Goal: Task Accomplishment & Management: Use online tool/utility

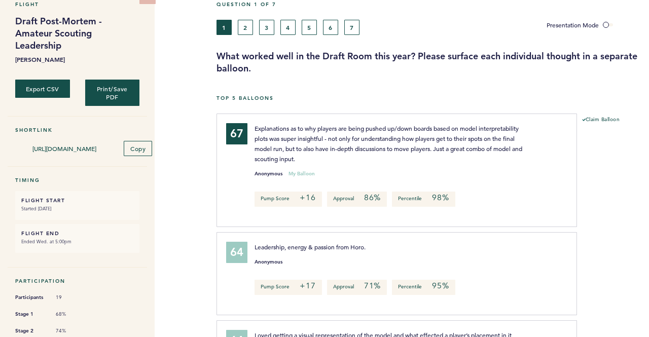
scroll to position [101, 0]
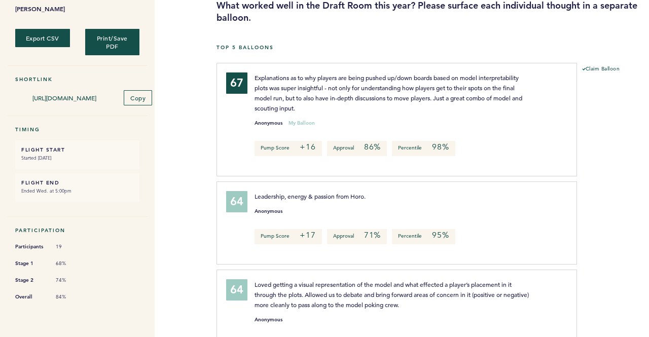
click at [189, 126] on div "Flight Draft Post-Mortem - Amateur Scouting Leadership [PERSON_NAME] Export CSV…" at bounding box center [324, 83] width 649 height 306
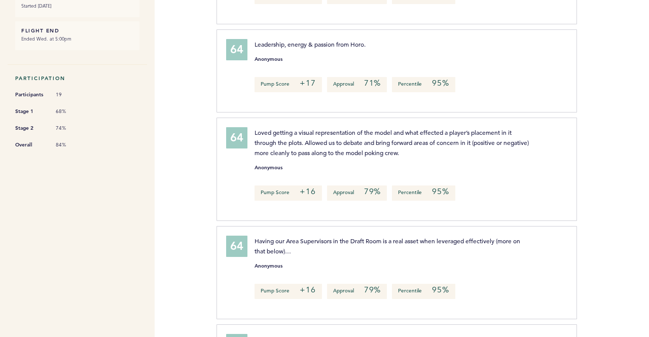
scroll to position [51, 0]
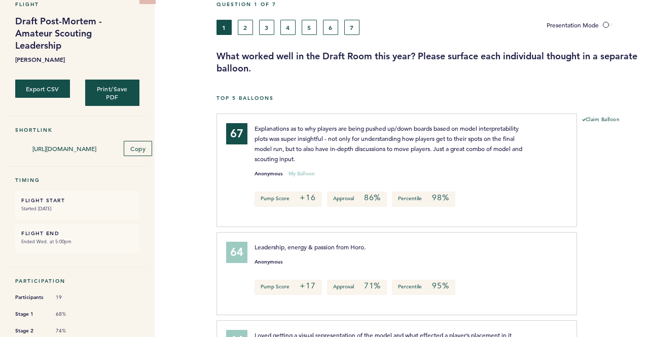
click at [197, 192] on div "Flight Draft Post-Mortem - Amateur Scouting Leadership [PERSON_NAME] Export CSV…" at bounding box center [324, 134] width 649 height 306
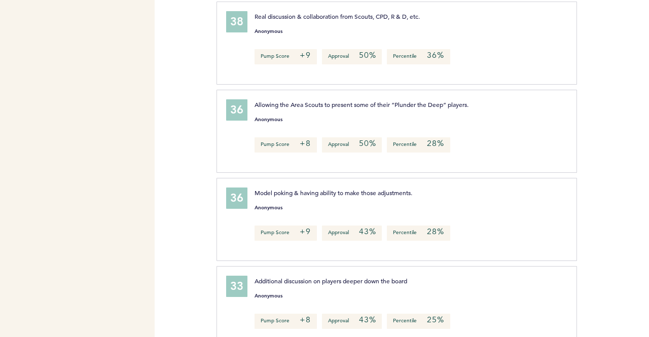
scroll to position [3067, 0]
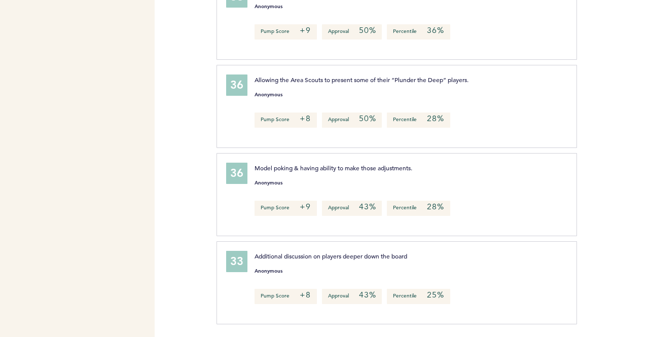
click at [176, 229] on div "Flights Pirates [PERSON_NAME][EMAIL_ADDRESS][PERSON_NAME][DOMAIN_NAME] Team Dom…" at bounding box center [324, 168] width 649 height 337
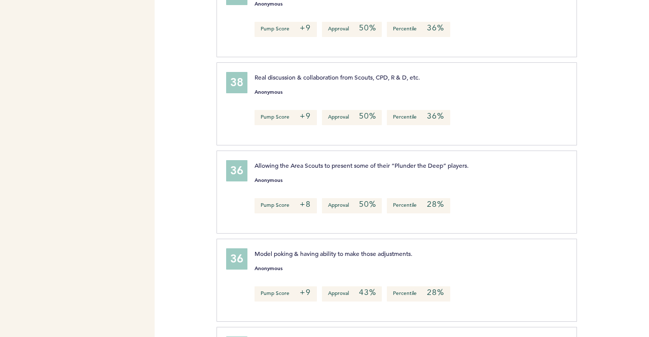
scroll to position [2965, 0]
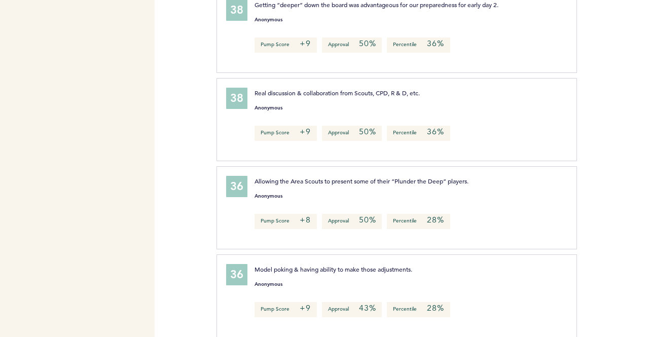
click at [176, 229] on div "Flights Pirates [PERSON_NAME][EMAIL_ADDRESS][PERSON_NAME][DOMAIN_NAME] Team Dom…" at bounding box center [324, 168] width 649 height 337
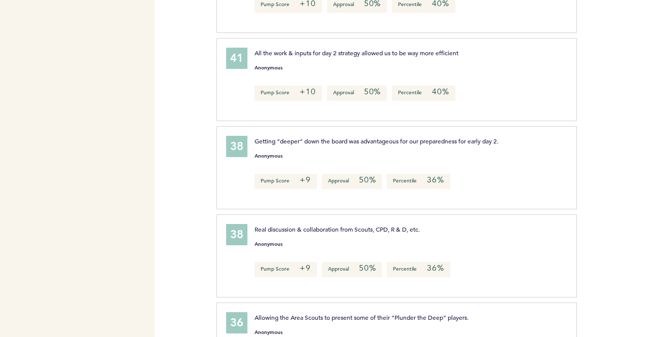
scroll to position [2813, 0]
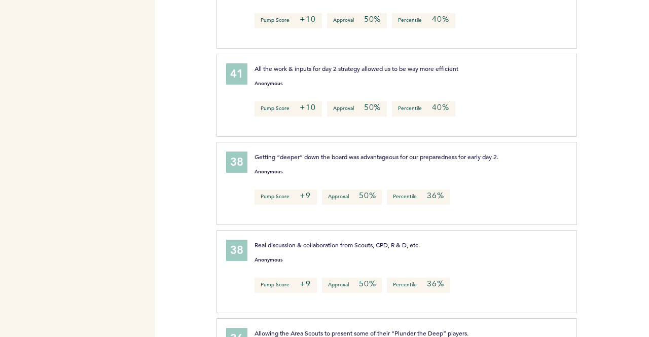
click at [176, 229] on div "Flights Pirates [PERSON_NAME][EMAIL_ADDRESS][PERSON_NAME][DOMAIN_NAME] Team Dom…" at bounding box center [324, 168] width 649 height 337
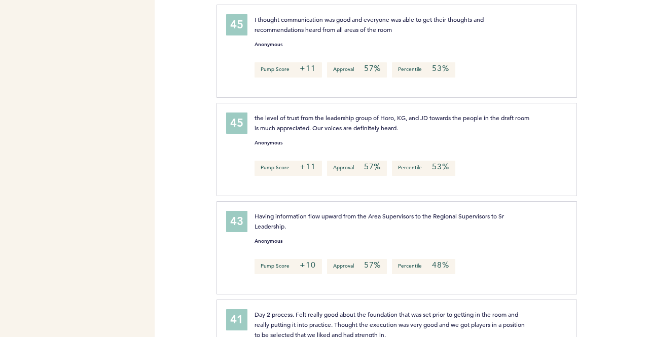
scroll to position [2458, 0]
click at [175, 229] on div "Flights Pirates [PERSON_NAME][EMAIL_ADDRESS][PERSON_NAME][DOMAIN_NAME] Team Dom…" at bounding box center [324, 168] width 649 height 337
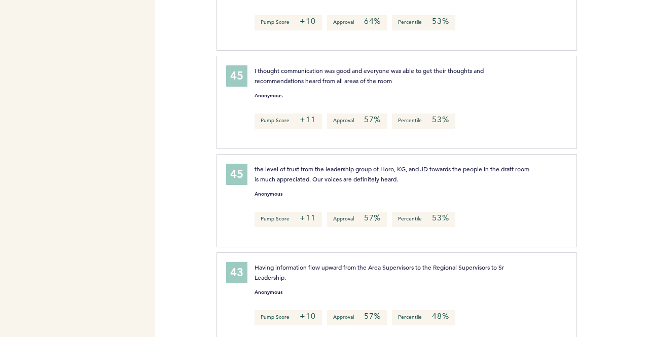
click at [174, 229] on div "Flights Pirates [PERSON_NAME][EMAIL_ADDRESS][PERSON_NAME][DOMAIN_NAME] Team Dom…" at bounding box center [324, 168] width 649 height 337
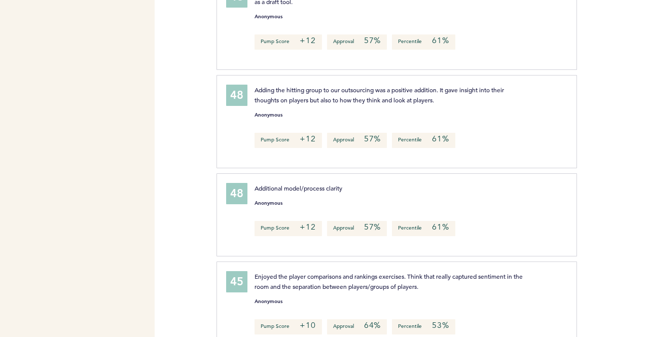
scroll to position [2053, 0]
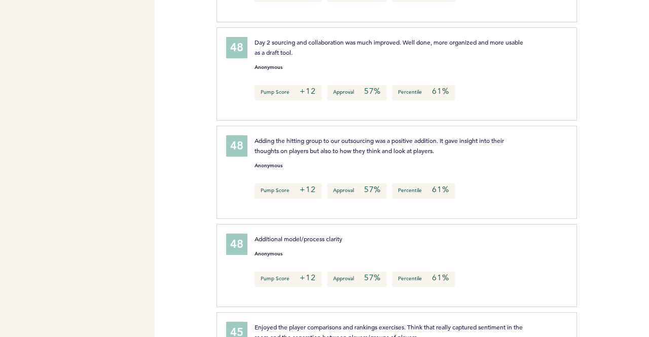
click at [174, 229] on div "Flights Pirates [PERSON_NAME][EMAIL_ADDRESS][PERSON_NAME][DOMAIN_NAME] Team Dom…" at bounding box center [324, 168] width 649 height 337
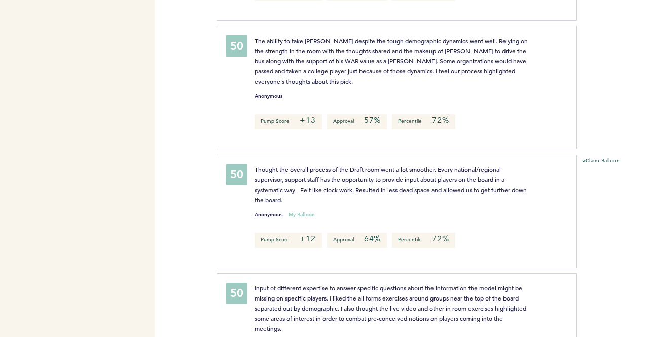
scroll to position [1292, 0]
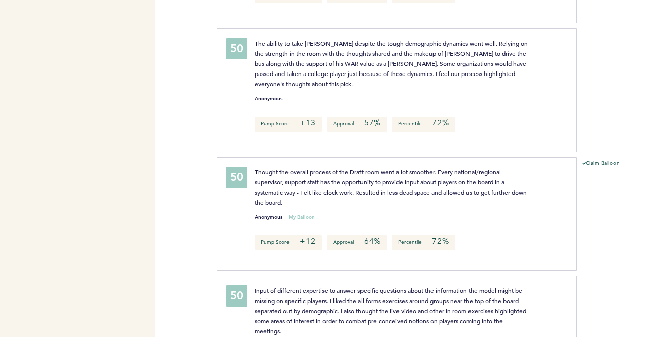
click at [165, 229] on div "Flights Pirates [PERSON_NAME][EMAIL_ADDRESS][PERSON_NAME][DOMAIN_NAME] Team Dom…" at bounding box center [324, 168] width 649 height 337
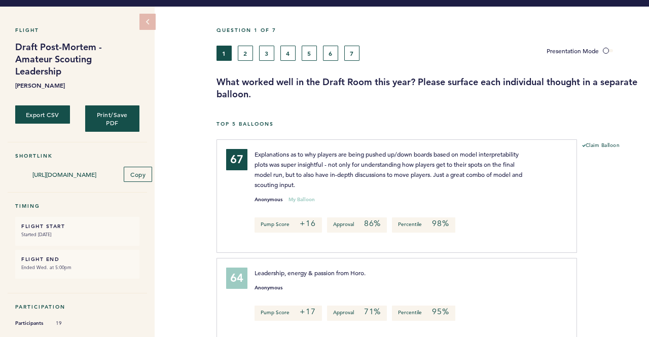
scroll to position [0, 0]
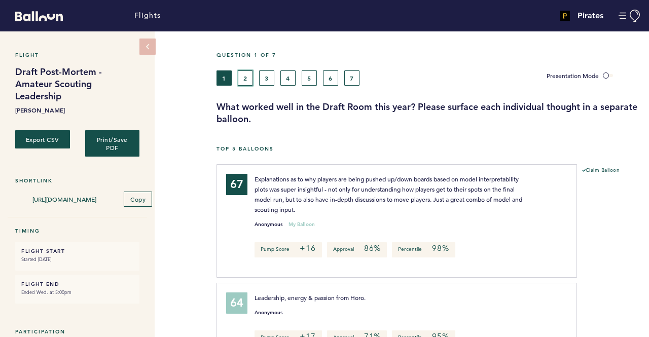
click at [247, 82] on button "2" at bounding box center [245, 77] width 15 height 15
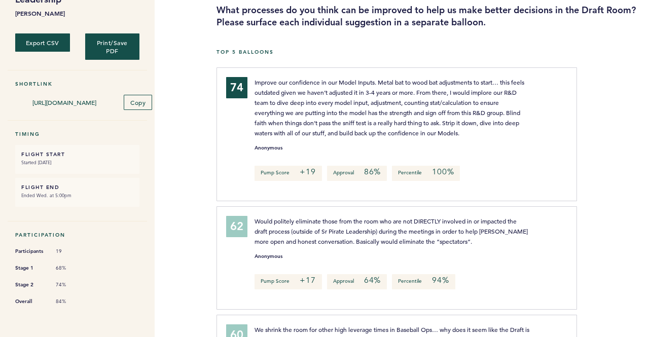
scroll to position [101, 0]
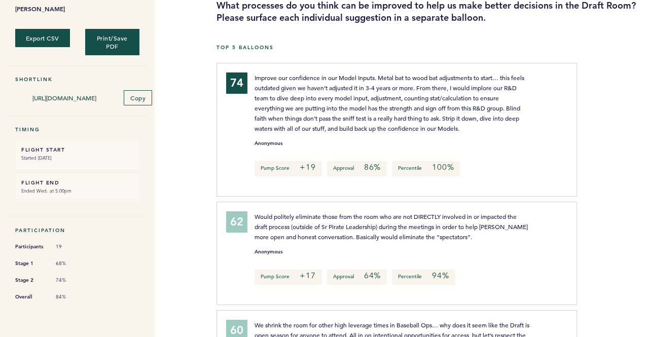
click at [187, 145] on div "Flight Draft Post-Mortem - Amateur Scouting Leadership [PERSON_NAME] Export CSV…" at bounding box center [324, 83] width 649 height 306
click at [177, 145] on div "Flight Draft Post-Mortem - Amateur Scouting Leadership [PERSON_NAME] Export CSV…" at bounding box center [324, 83] width 649 height 306
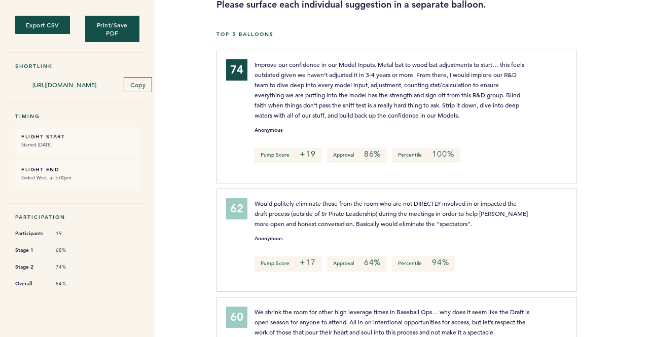
scroll to position [0, 0]
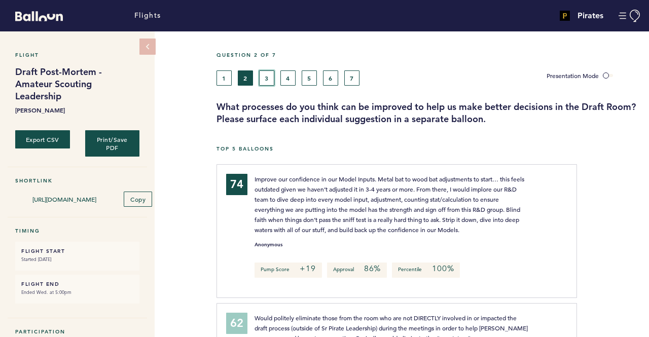
click at [261, 77] on button "3" at bounding box center [266, 77] width 15 height 15
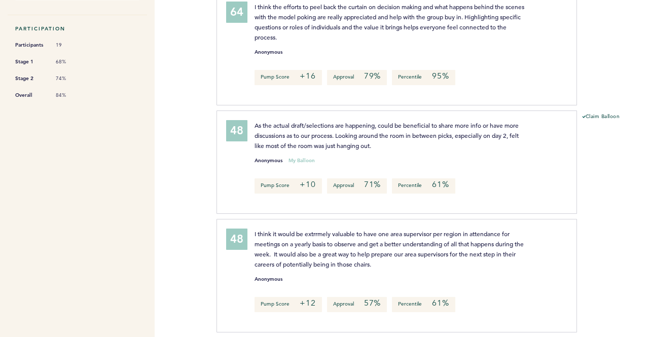
scroll to position [304, 0]
click at [175, 154] on div "Flights Pirates [PERSON_NAME][EMAIL_ADDRESS][PERSON_NAME][DOMAIN_NAME] Team Dom…" at bounding box center [324, 168] width 649 height 337
click at [173, 165] on div "Flights Pirates [PERSON_NAME][EMAIL_ADDRESS][PERSON_NAME][DOMAIN_NAME] Team Dom…" at bounding box center [324, 168] width 649 height 337
drag, startPoint x: 183, startPoint y: 181, endPoint x: 178, endPoint y: 185, distance: 5.7
click at [178, 185] on div "Flights Pirates [PERSON_NAME][EMAIL_ADDRESS][PERSON_NAME][DOMAIN_NAME] Team Dom…" at bounding box center [324, 168] width 649 height 337
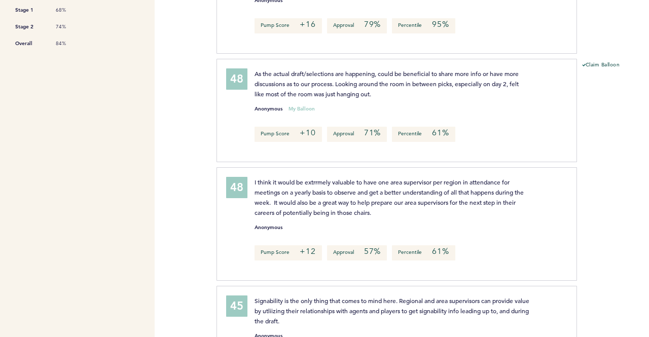
click at [174, 202] on div "Flights Pirates [PERSON_NAME][EMAIL_ADDRESS][PERSON_NAME][DOMAIN_NAME] Team Dom…" at bounding box center [324, 168] width 649 height 337
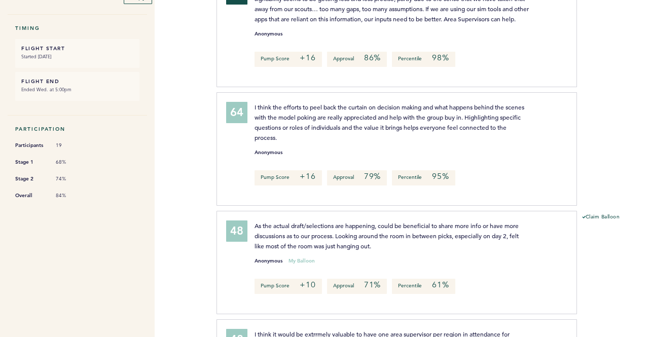
scroll to position [0, 0]
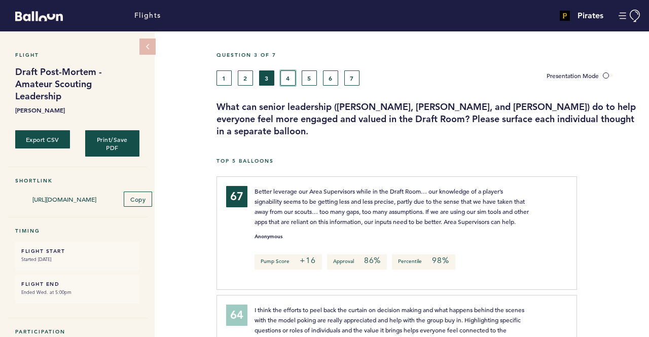
click at [281, 72] on button "4" at bounding box center [287, 77] width 15 height 15
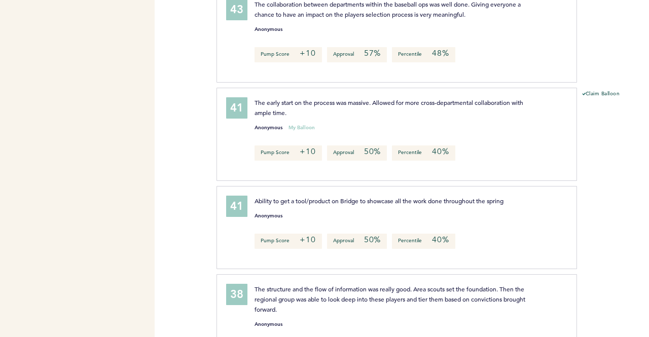
scroll to position [1115, 0]
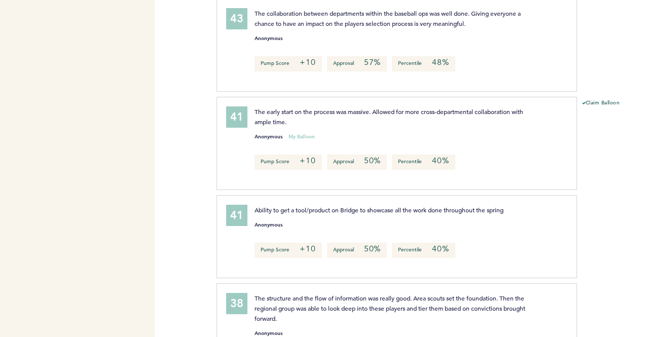
click at [127, 117] on nav "Flight Draft Post-Mortem - Amateur Scouting Leadership [PERSON_NAME] Export CSV…" at bounding box center [77, 72] width 155 height 2313
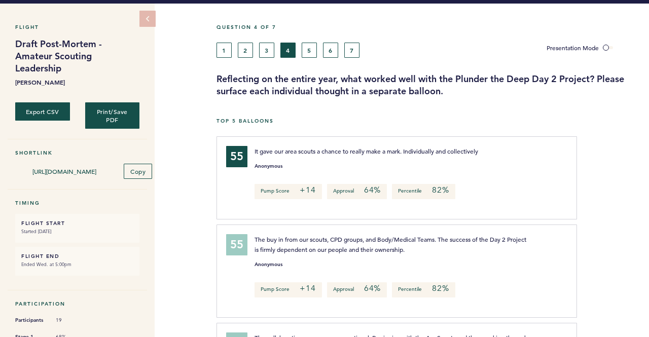
scroll to position [0, 0]
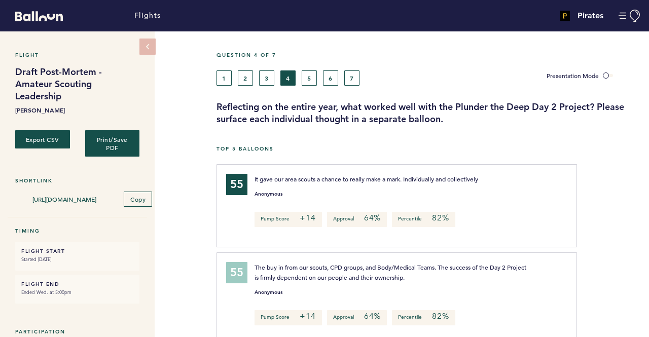
click at [300, 82] on div "1 2 3 4 5 6 7" at bounding box center [373, 77] width 315 height 15
click at [305, 80] on button "5" at bounding box center [309, 77] width 15 height 15
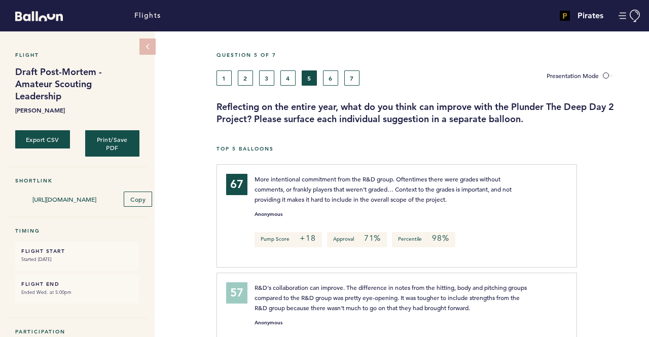
click at [424, 70] on div "1 2 3 4 5 6 7" at bounding box center [373, 77] width 315 height 15
click at [425, 70] on div "1 2 3 4 5 6 7" at bounding box center [373, 77] width 315 height 15
click at [423, 70] on div "1 2 3 4 5 6 7" at bounding box center [373, 77] width 315 height 15
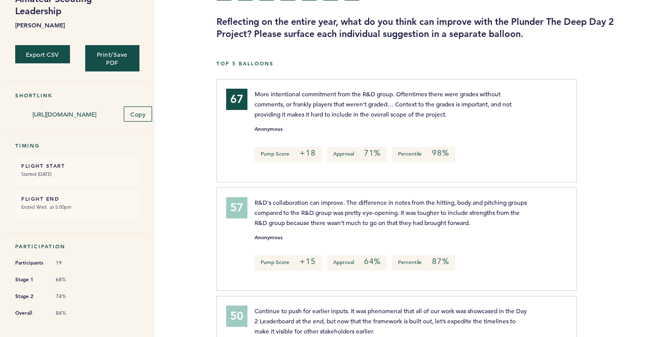
scroll to position [101, 0]
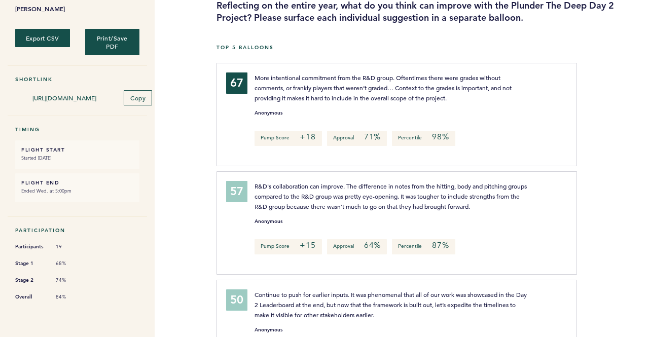
click at [175, 156] on div "Flight Draft Post-Mortem - Amateur Scouting Leadership [PERSON_NAME] Export CSV…" at bounding box center [324, 83] width 649 height 306
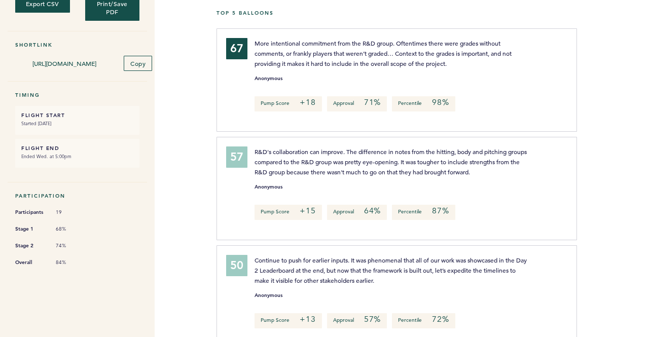
scroll to position [152, 0]
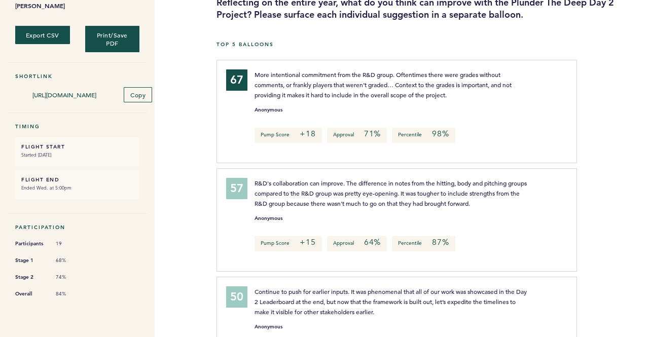
scroll to position [0, 0]
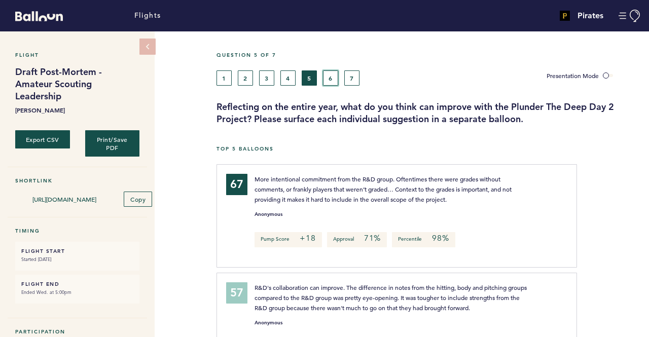
click at [331, 80] on button "6" at bounding box center [330, 77] width 15 height 15
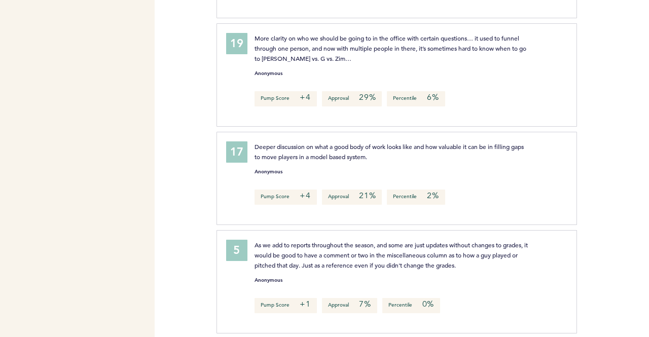
scroll to position [1984, 0]
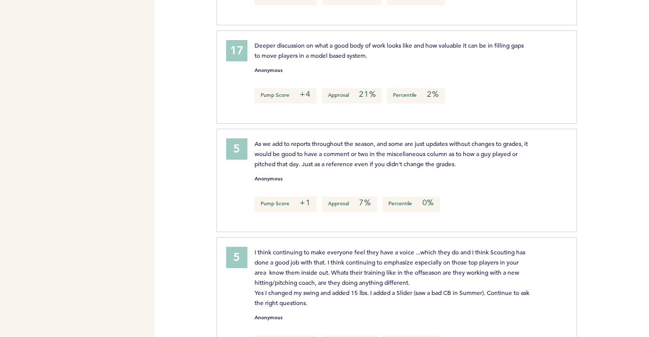
click at [176, 180] on div "Flights Pirates [PERSON_NAME][EMAIL_ADDRESS][PERSON_NAME][DOMAIN_NAME] Team Dom…" at bounding box center [324, 168] width 649 height 337
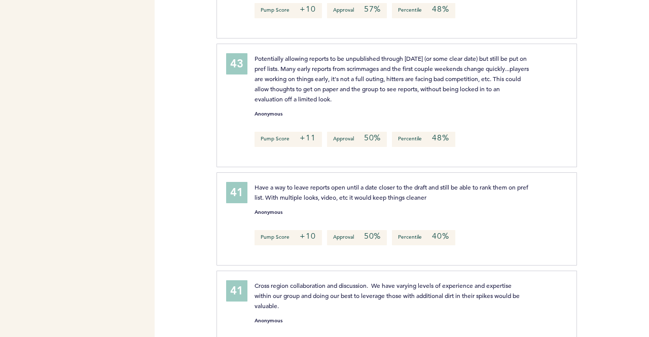
scroll to position [1122, 0]
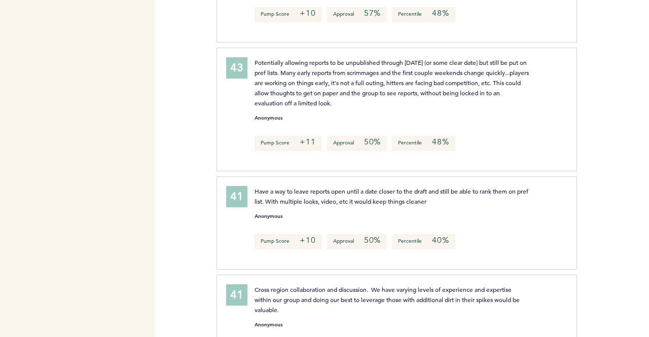
click at [176, 180] on div "Flights Pirates [PERSON_NAME][EMAIL_ADDRESS][PERSON_NAME][DOMAIN_NAME] Team Dom…" at bounding box center [324, 168] width 649 height 337
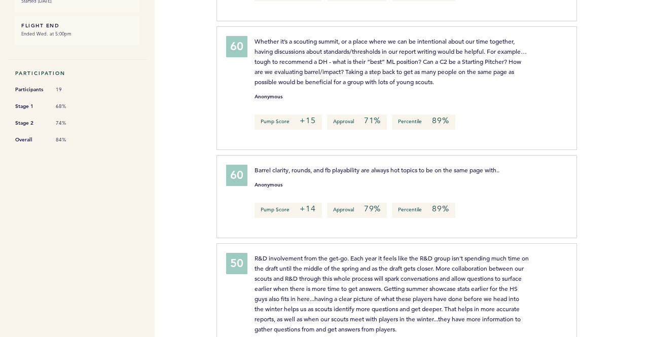
scroll to position [209, 0]
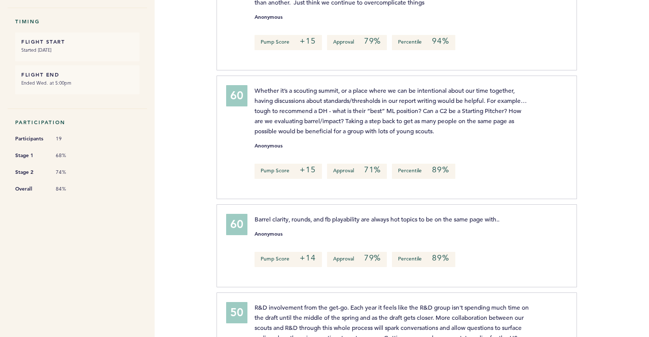
click at [195, 130] on div "Flights Pirates [PERSON_NAME][EMAIL_ADDRESS][PERSON_NAME][DOMAIN_NAME] Team Dom…" at bounding box center [324, 168] width 649 height 337
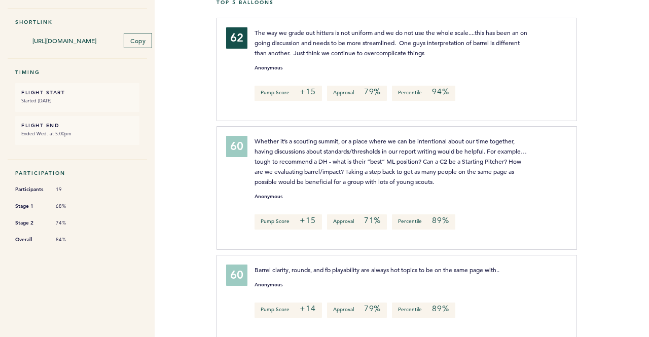
scroll to position [7, 0]
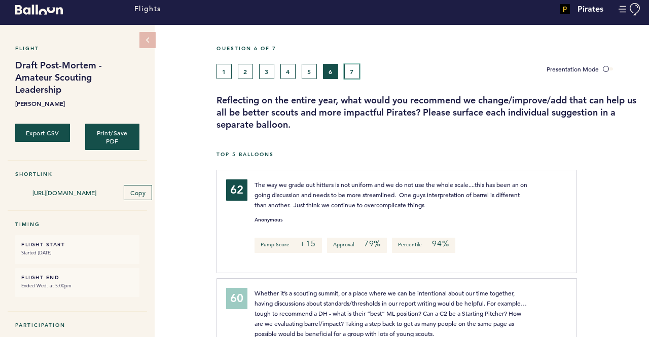
click at [352, 68] on button "7" at bounding box center [351, 71] width 15 height 15
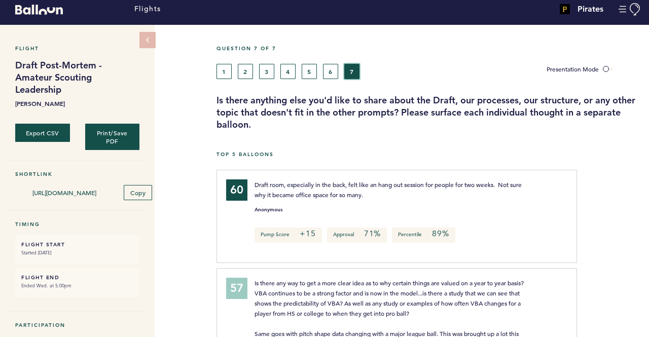
scroll to position [57, 0]
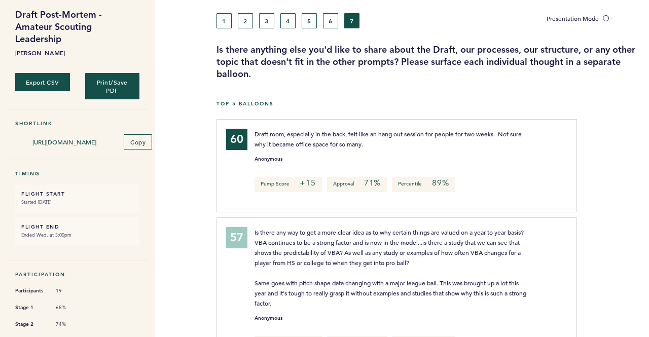
click at [183, 127] on div "Flight Draft Post-Mortem - Amateur Scouting Leadership [PERSON_NAME] Export CSV…" at bounding box center [324, 127] width 649 height 306
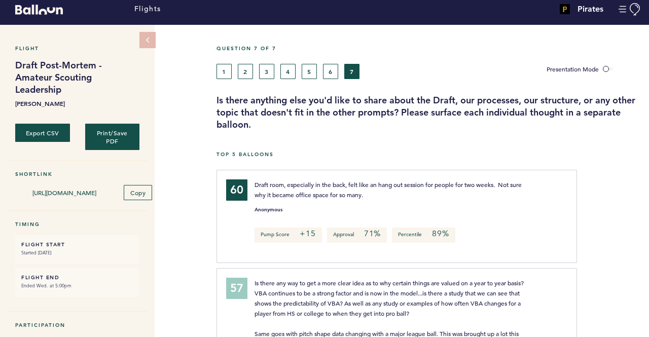
click at [179, 223] on div "Flight Draft Post-Mortem - Amateur Scouting Leadership [PERSON_NAME] Export CSV…" at bounding box center [324, 178] width 649 height 306
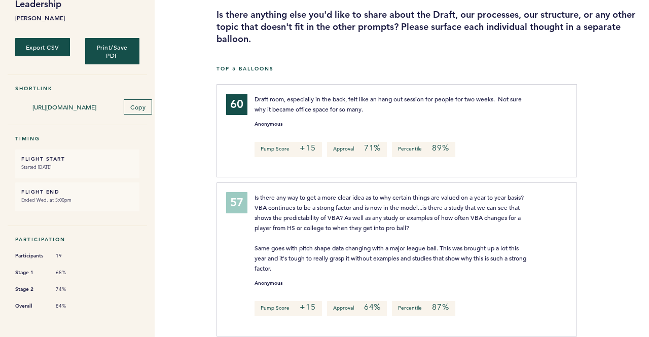
scroll to position [108, 0]
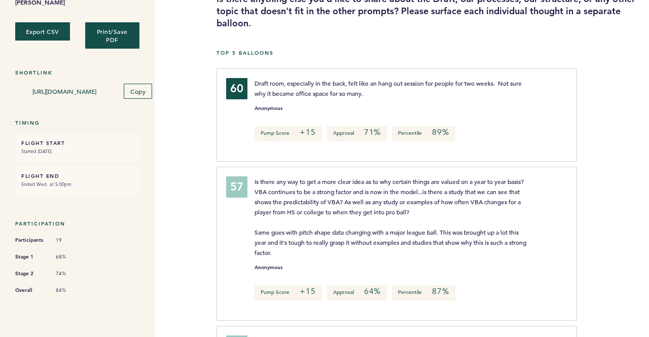
click at [179, 223] on div "Flight Draft Post-Mortem - Amateur Scouting Leadership [PERSON_NAME] Export CSV…" at bounding box center [324, 76] width 649 height 306
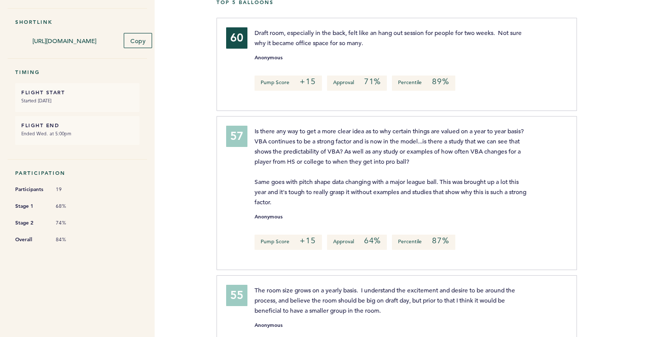
click at [179, 223] on div "Flights Pirates [PERSON_NAME][EMAIL_ADDRESS][PERSON_NAME][DOMAIN_NAME] Team Dom…" at bounding box center [324, 168] width 649 height 337
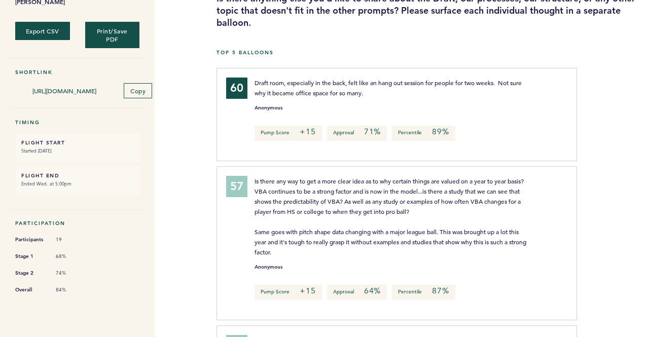
scroll to position [7, 0]
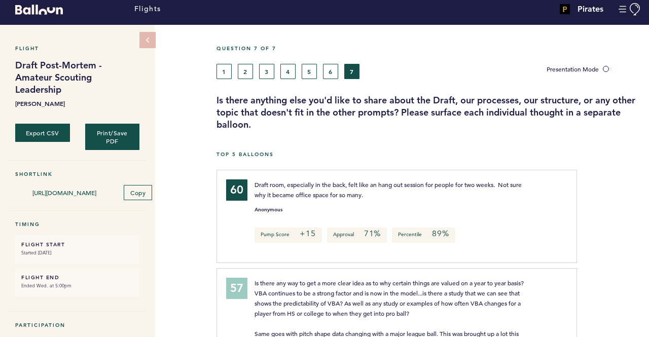
click at [185, 235] on div "Flight Draft Post-Mortem - Amateur Scouting Leadership [PERSON_NAME] Export CSV…" at bounding box center [324, 178] width 649 height 306
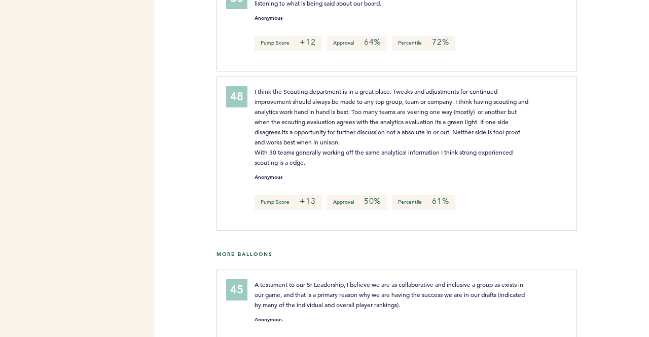
scroll to position [767, 0]
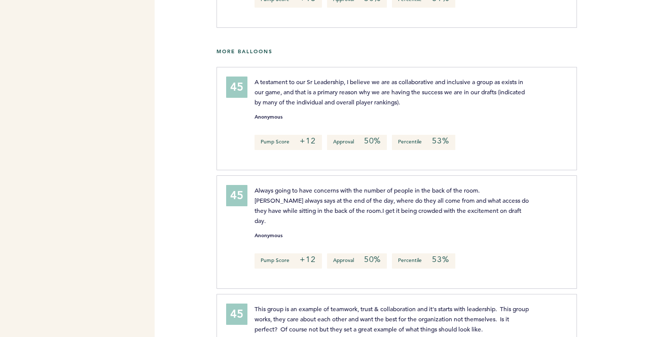
click at [183, 235] on div "Flights Pirates [PERSON_NAME][EMAIL_ADDRESS][PERSON_NAME][DOMAIN_NAME] Team Dom…" at bounding box center [324, 168] width 649 height 337
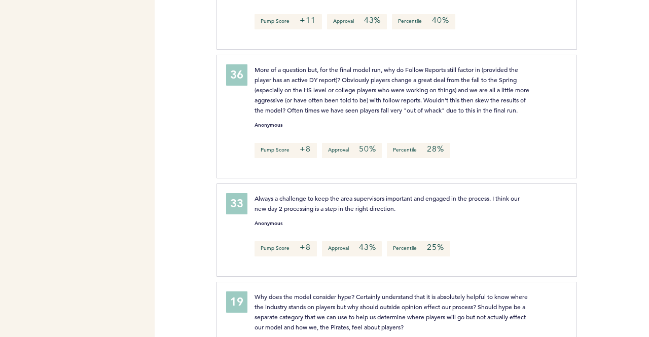
scroll to position [1274, 0]
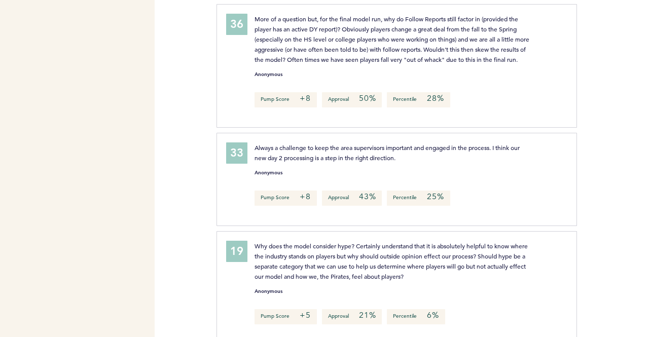
click at [163, 146] on div "Flights Pirates [PERSON_NAME][EMAIL_ADDRESS][PERSON_NAME][DOMAIN_NAME] Team Dom…" at bounding box center [324, 168] width 649 height 337
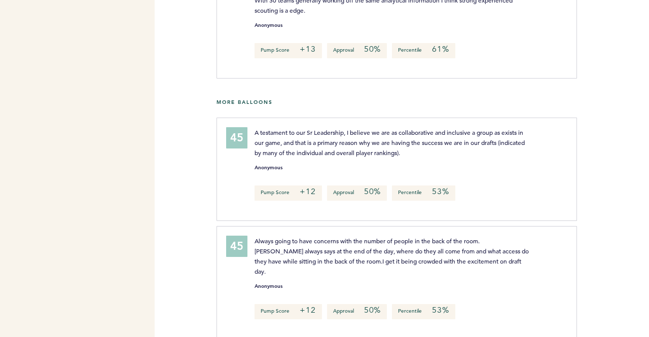
scroll to position [0, 0]
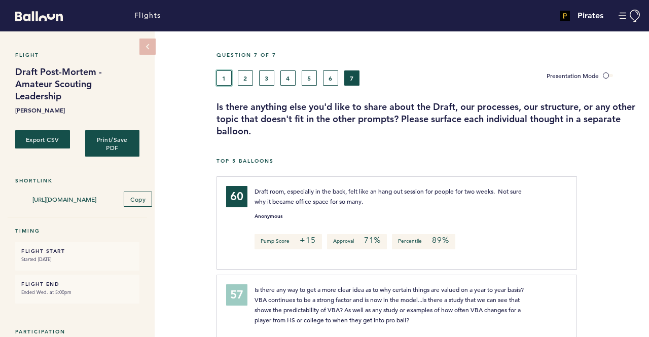
click at [231, 84] on button "1" at bounding box center [223, 77] width 15 height 15
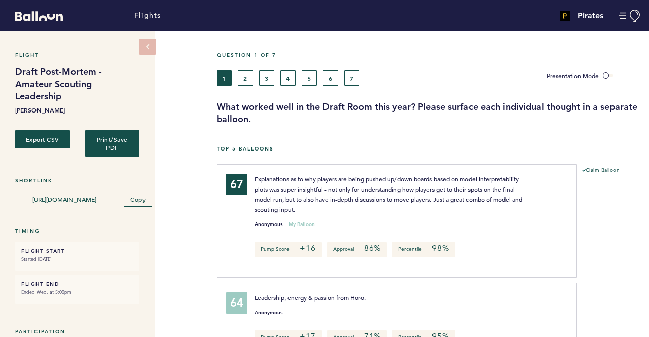
click at [404, 71] on div "1 2 3 4 5 6 7" at bounding box center [373, 77] width 315 height 15
click at [252, 82] on div "1 2 3 4 5 6 7" at bounding box center [373, 77] width 315 height 15
click at [250, 83] on button "2" at bounding box center [245, 77] width 15 height 15
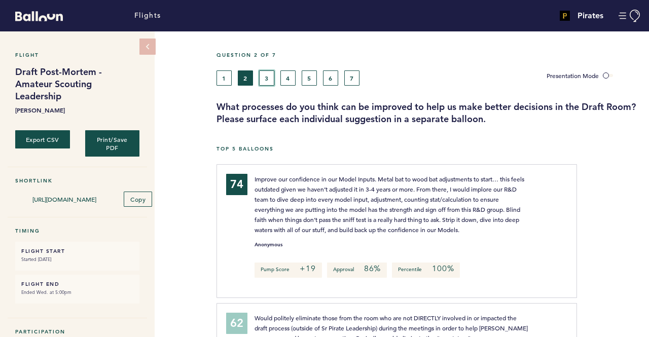
click at [271, 76] on button "3" at bounding box center [266, 77] width 15 height 15
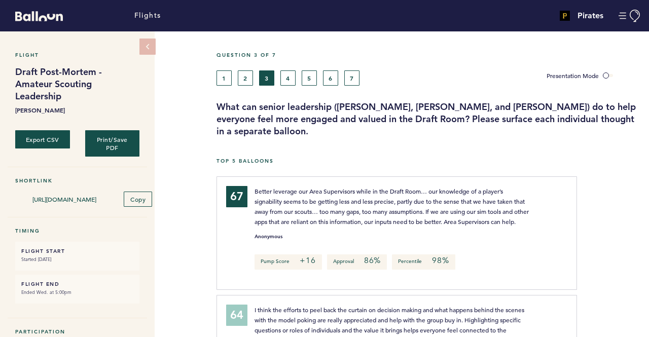
click at [205, 105] on div "Flight Draft Post-Mortem - Amateur Scouting Leadership [PERSON_NAME] Export CSV…" at bounding box center [324, 184] width 649 height 306
